Goal: Task Accomplishment & Management: Use online tool/utility

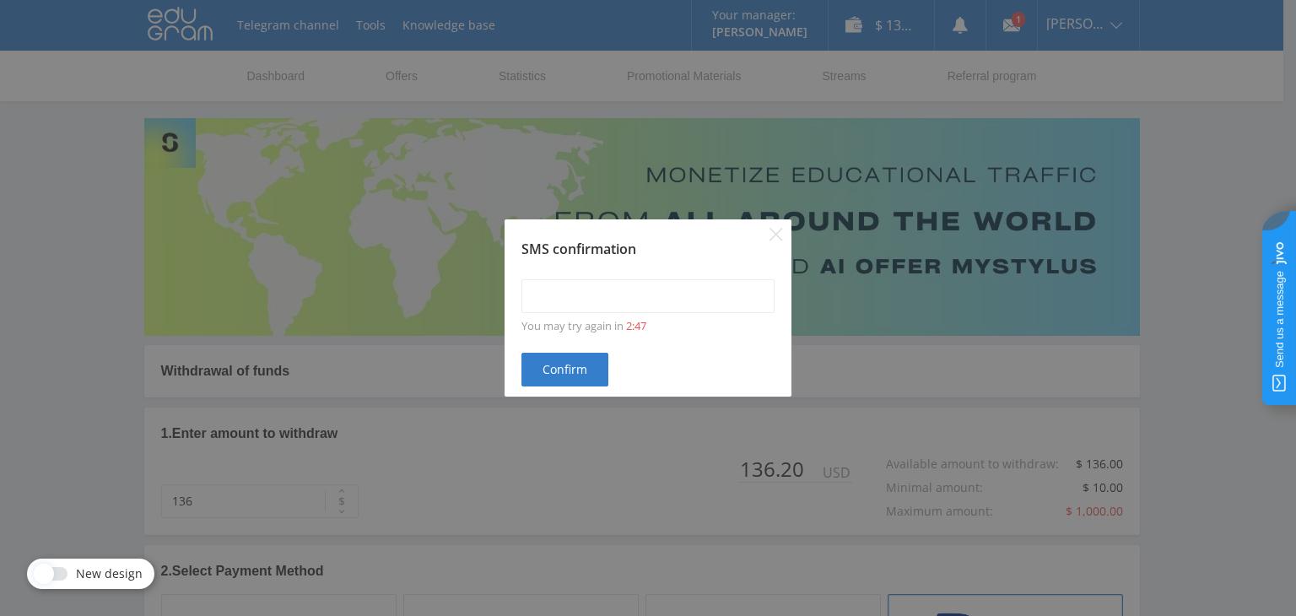
scroll to position [660, 0]
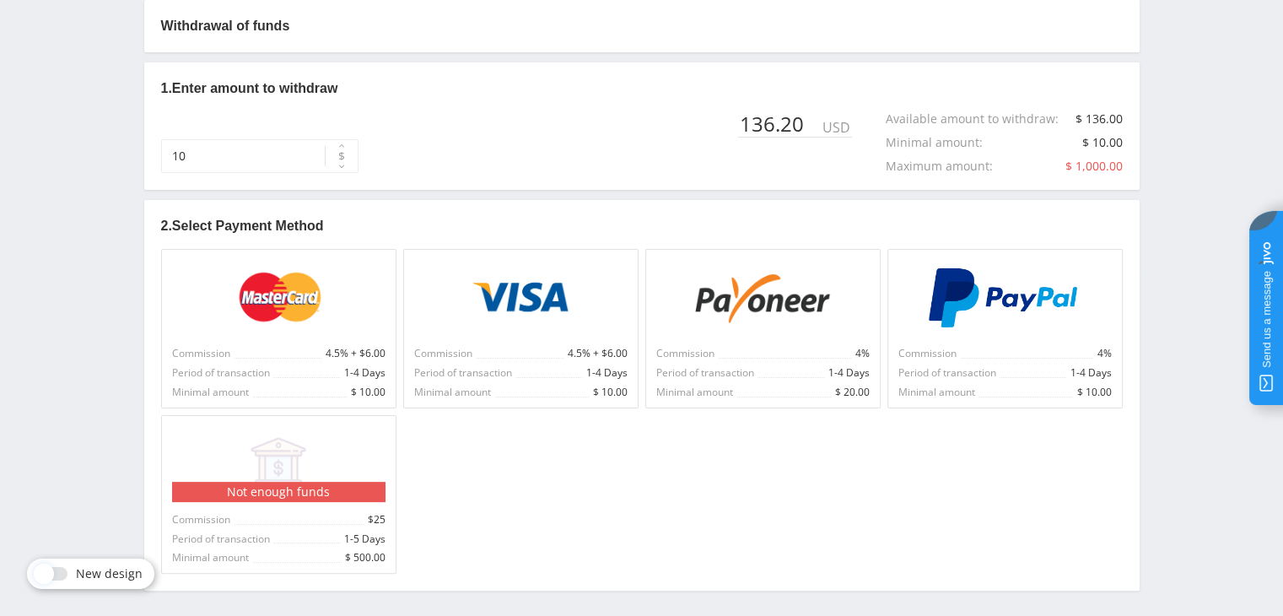
scroll to position [402, 0]
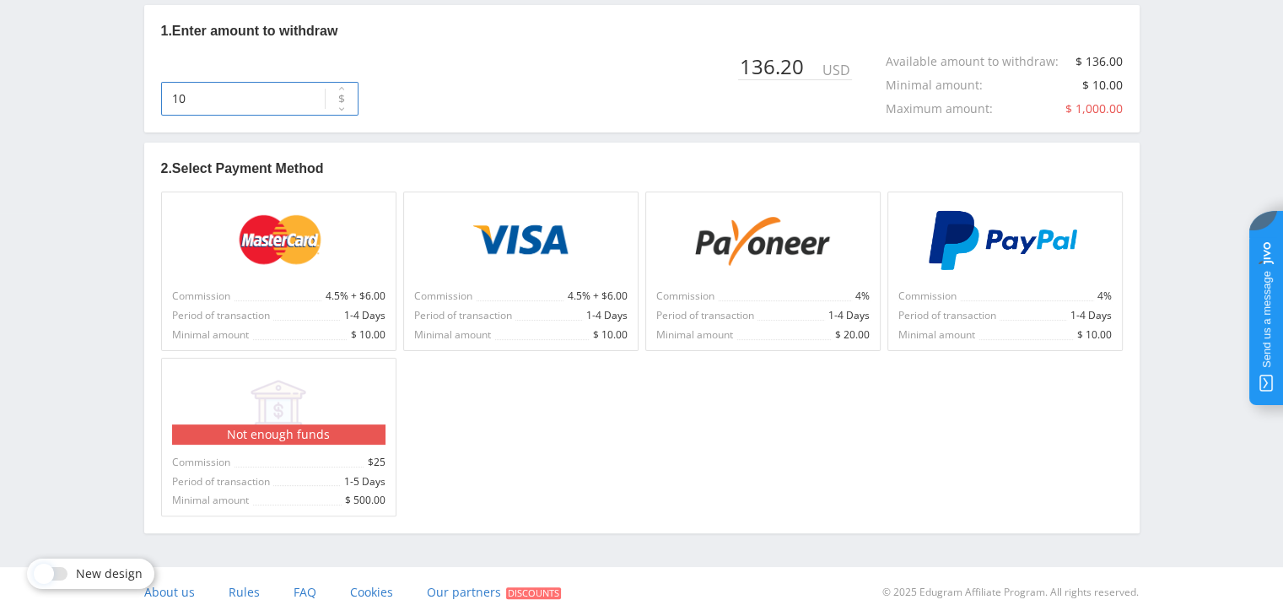
drag, startPoint x: 192, startPoint y: 89, endPoint x: 152, endPoint y: 92, distance: 40.6
click at [152, 92] on div "1. Enter amount to withdraw 10 $ 136.20 USD Available amount to withdraw : $ 13…" at bounding box center [642, 68] width 996 height 127
type input "136"
click at [999, 244] on img at bounding box center [1004, 240] width 156 height 61
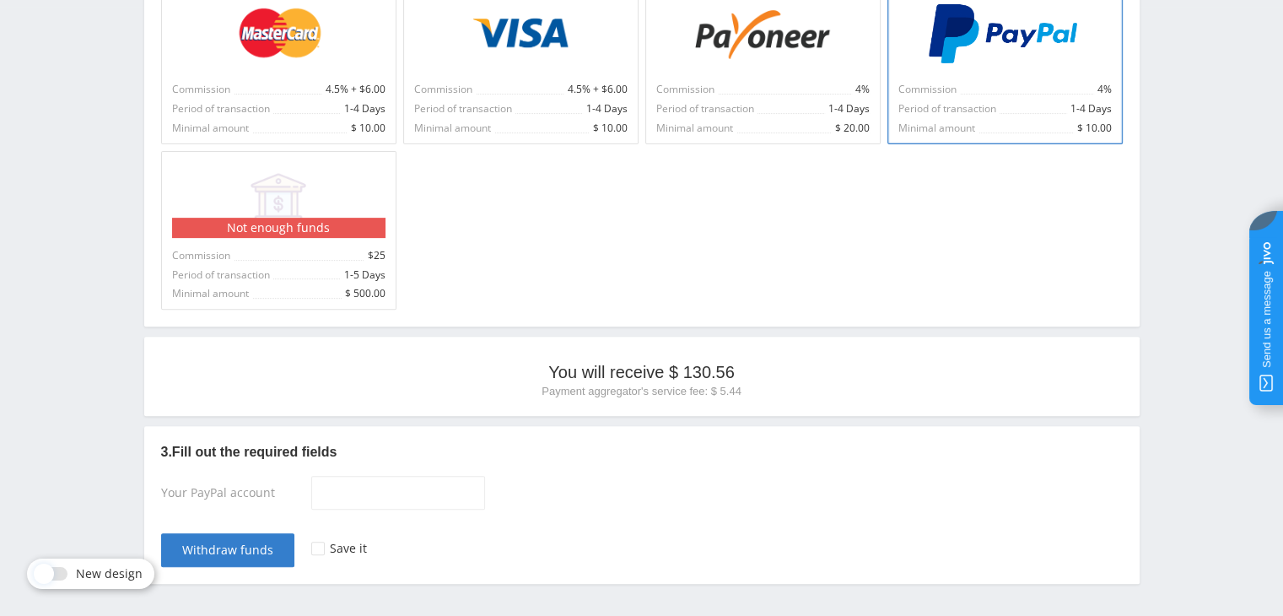
scroll to position [660, 0]
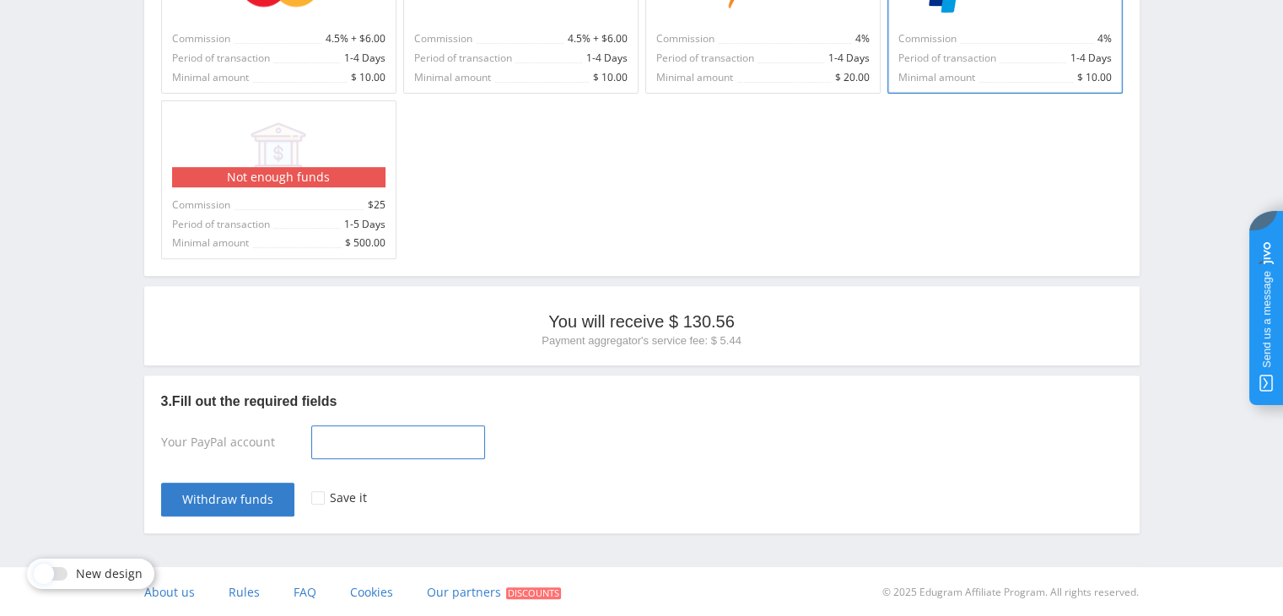
click at [333, 451] on input at bounding box center [398, 442] width 174 height 34
type input "[EMAIL_ADDRESS][DOMAIN_NAME]"
click at [314, 498] on div at bounding box center [317, 497] width 13 height 13
click at [257, 500] on span "Withdraw funds" at bounding box center [227, 499] width 91 height 13
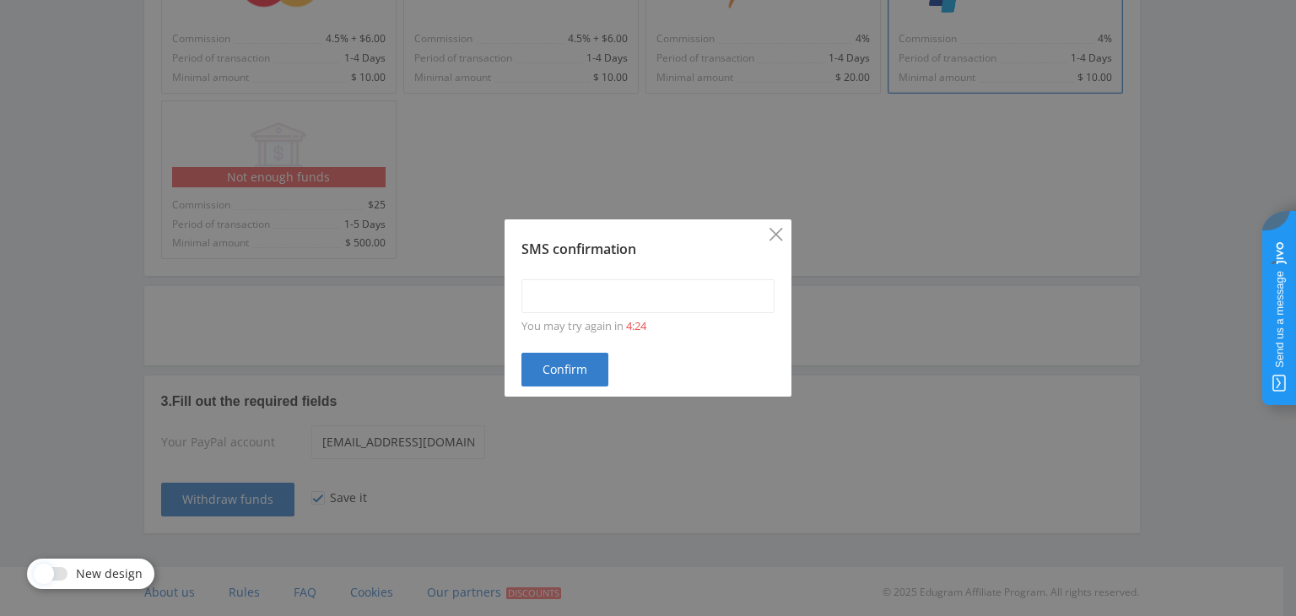
click at [780, 230] on icon "Close" at bounding box center [775, 234] width 13 height 13
